Goal: Information Seeking & Learning: Learn about a topic

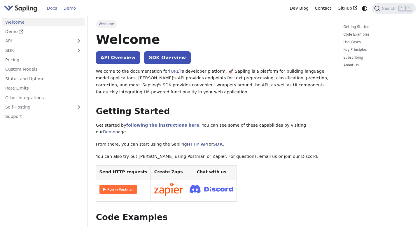
click at [67, 8] on link "Demo" at bounding box center [69, 8] width 19 height 9
